Goal: Find specific page/section: Find specific page/section

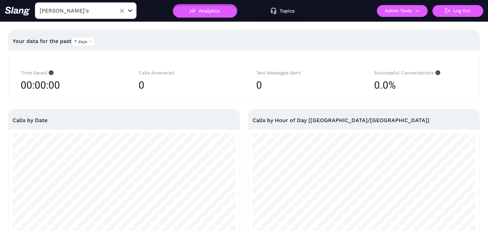
click at [85, 12] on input "[PERSON_NAME]'s" at bounding box center [75, 10] width 74 height 10
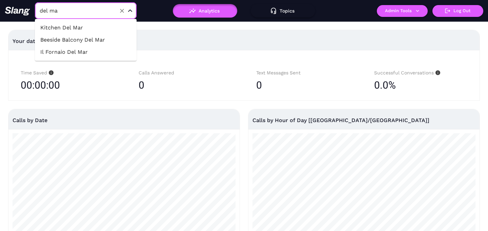
type input "del mar"
click at [91, 52] on li "Il Fornaio Del Mar" at bounding box center [86, 52] width 102 height 12
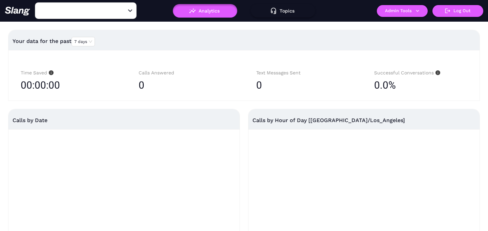
type input "Il Fornaio Del Mar"
click at [394, 15] on button "Admin Tools" at bounding box center [401, 11] width 51 height 12
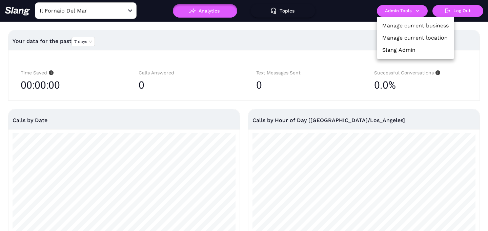
click at [394, 37] on link "Manage current location" at bounding box center [414, 38] width 65 height 8
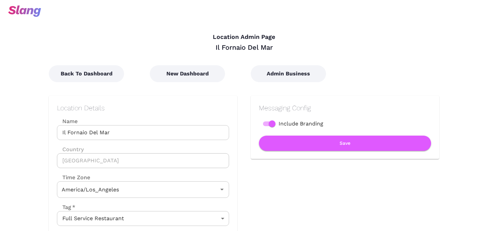
type input "Pacific Time"
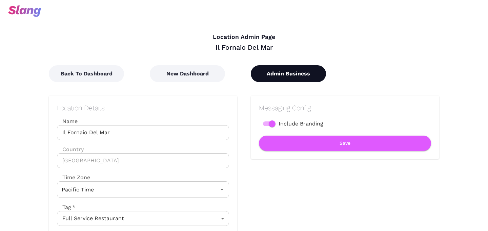
click at [283, 76] on button "Admin Business" at bounding box center [288, 73] width 75 height 17
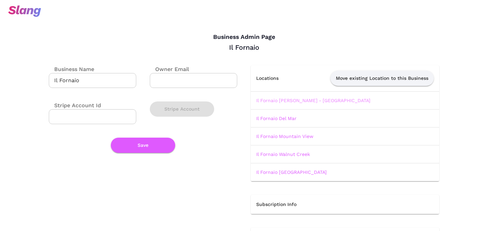
click at [278, 100] on link "Il Fornaio [PERSON_NAME] - [GEOGRAPHIC_DATA]" at bounding box center [313, 100] width 114 height 5
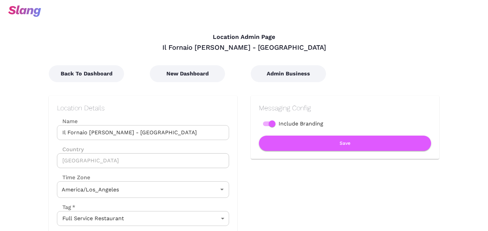
type input "Pacific Time"
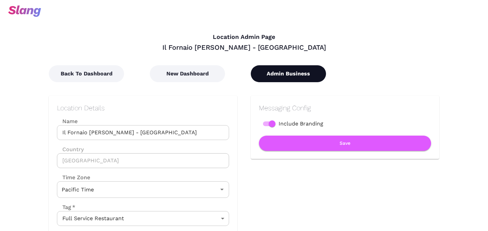
click at [286, 69] on button "Admin Business" at bounding box center [288, 73] width 75 height 17
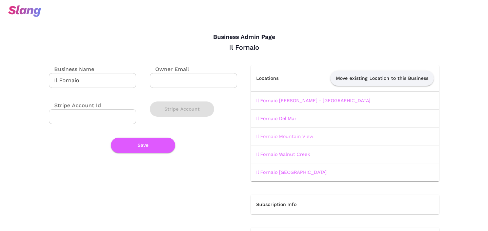
click at [281, 136] on link "Il Fornaio Mountain View" at bounding box center [284, 136] width 57 height 5
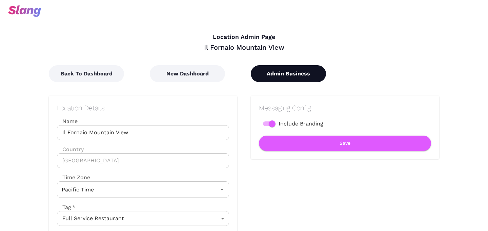
click at [285, 75] on button "Admin Business" at bounding box center [288, 73] width 75 height 17
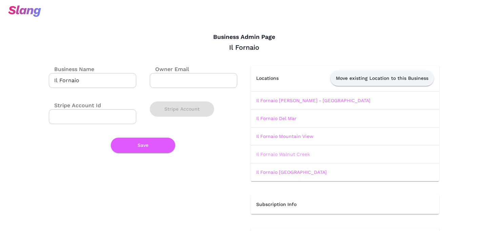
click at [273, 155] on link "Il Fornaio Walnut Creek" at bounding box center [283, 154] width 54 height 5
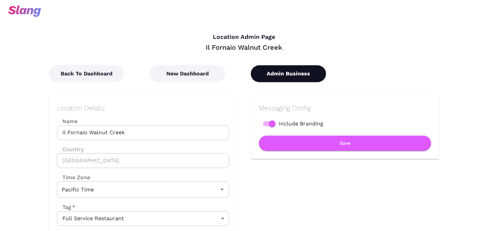
click at [280, 73] on button "Admin Business" at bounding box center [288, 73] width 75 height 17
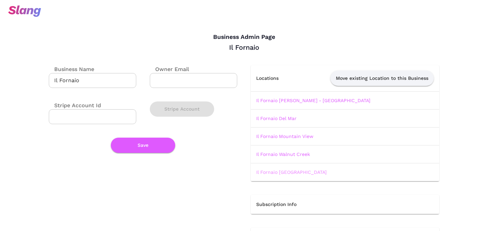
click at [277, 173] on link "Il Fornaio [GEOGRAPHIC_DATA]" at bounding box center [291, 172] width 70 height 5
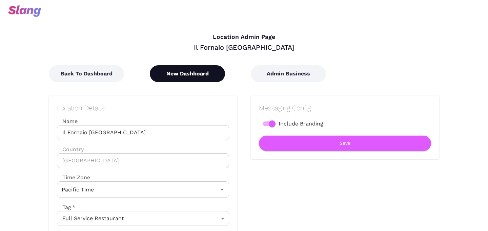
click at [193, 79] on button "New Dashboard" at bounding box center [187, 73] width 75 height 17
